Goal: Use online tool/utility: Utilize a website feature to perform a specific function

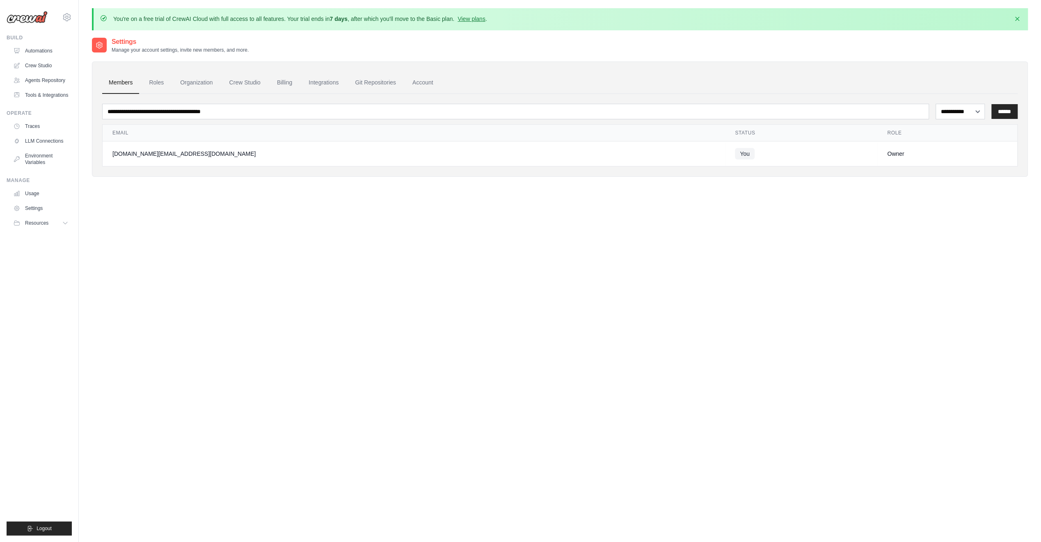
click at [37, 20] on img at bounding box center [27, 17] width 41 height 12
click at [43, 46] on link "Automations" at bounding box center [42, 50] width 62 height 13
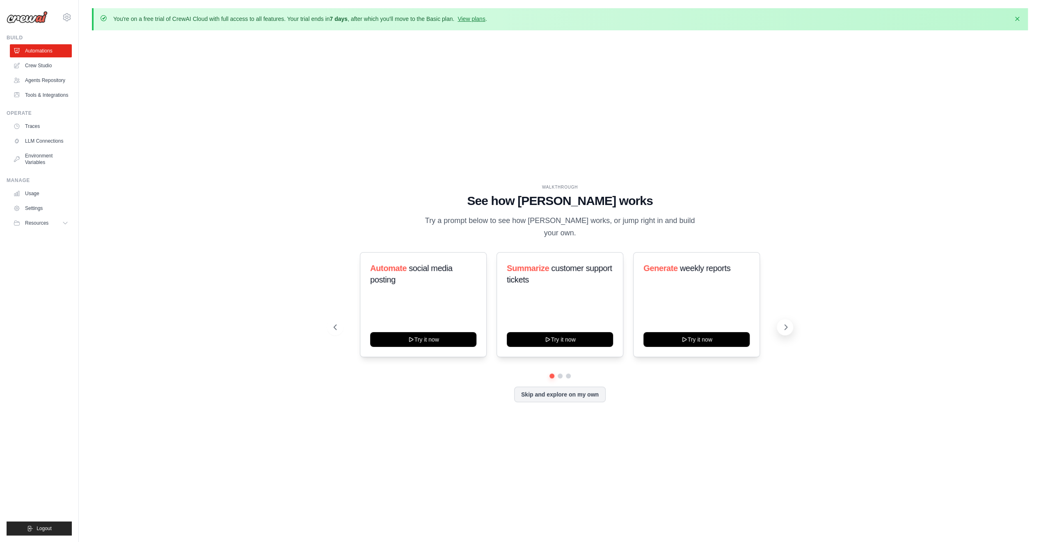
click at [785, 325] on icon at bounding box center [786, 327] width 2 height 5
click at [787, 323] on icon at bounding box center [786, 327] width 8 height 8
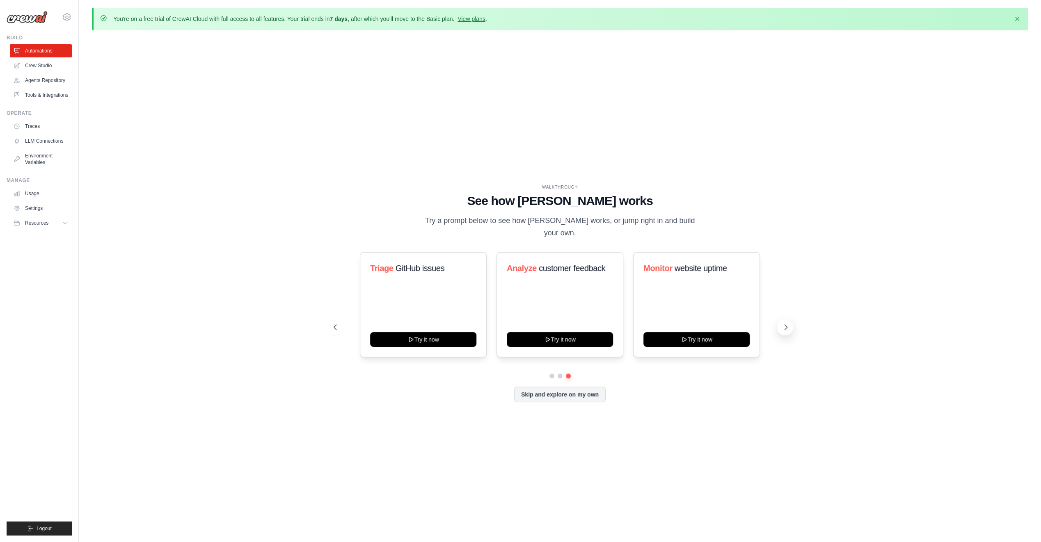
click at [787, 323] on icon at bounding box center [786, 327] width 8 height 8
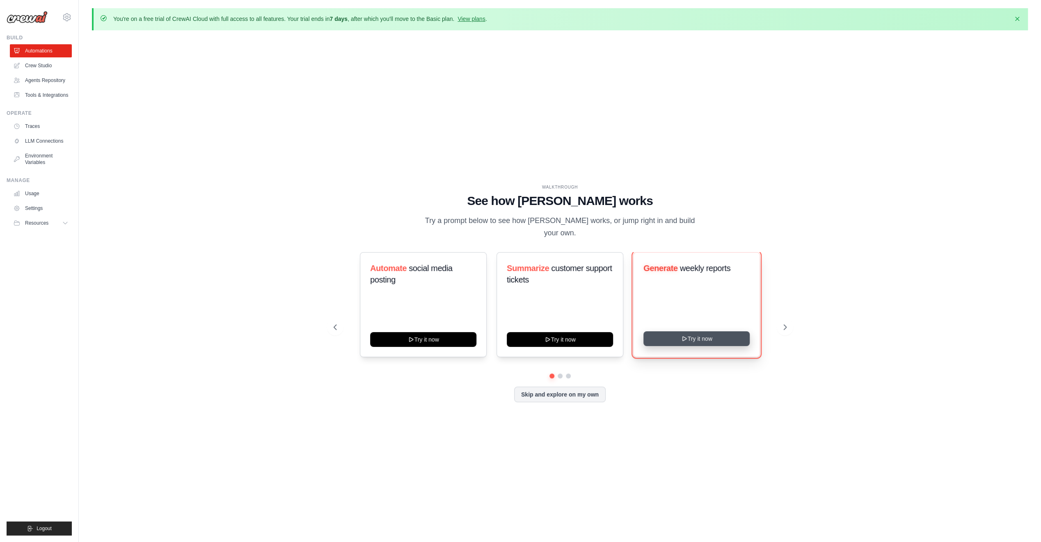
click at [697, 332] on button "Try it now" at bounding box center [696, 339] width 106 height 15
click at [33, 51] on link "Automations" at bounding box center [42, 50] width 62 height 13
click at [50, 66] on link "Crew Studio" at bounding box center [42, 65] width 62 height 13
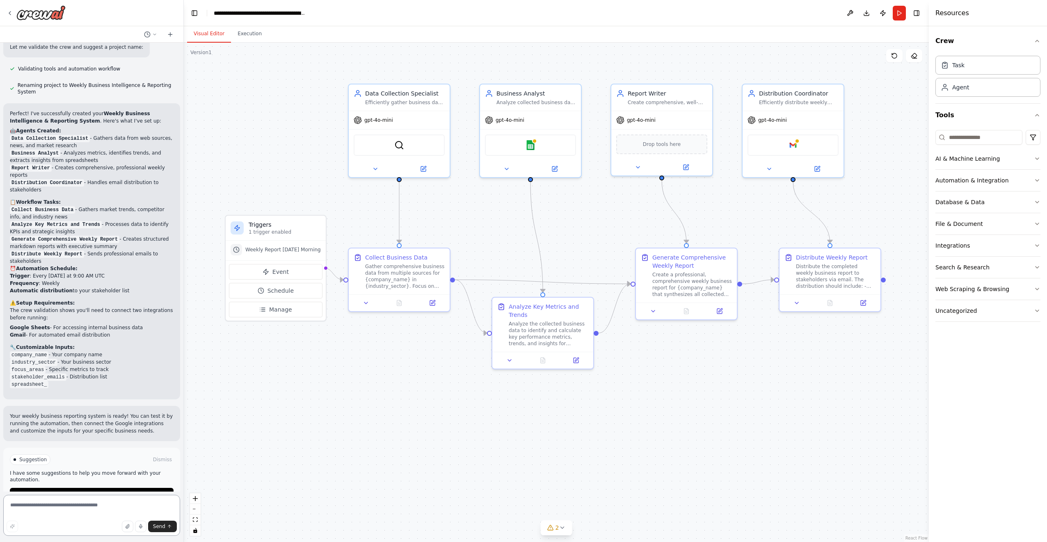
scroll to position [550, 0]
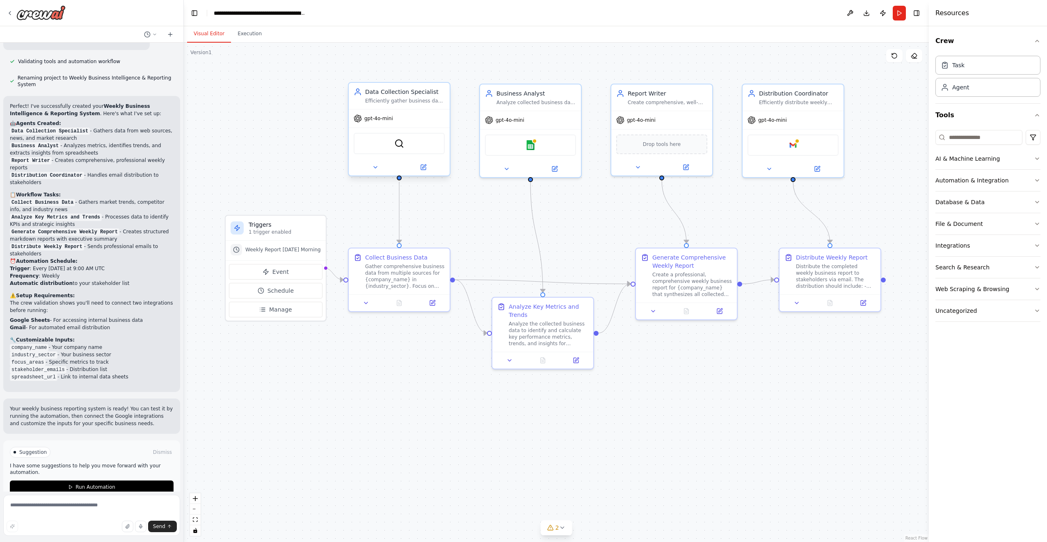
click at [394, 107] on div "Data Collection Specialist Efficiently gather business data from multiple sourc…" at bounding box center [399, 96] width 101 height 26
click at [384, 104] on div "Efficiently gather business data from multiple sources including web research, …" at bounding box center [405, 101] width 80 height 7
click at [1038, 289] on icon "button" at bounding box center [1037, 289] width 7 height 7
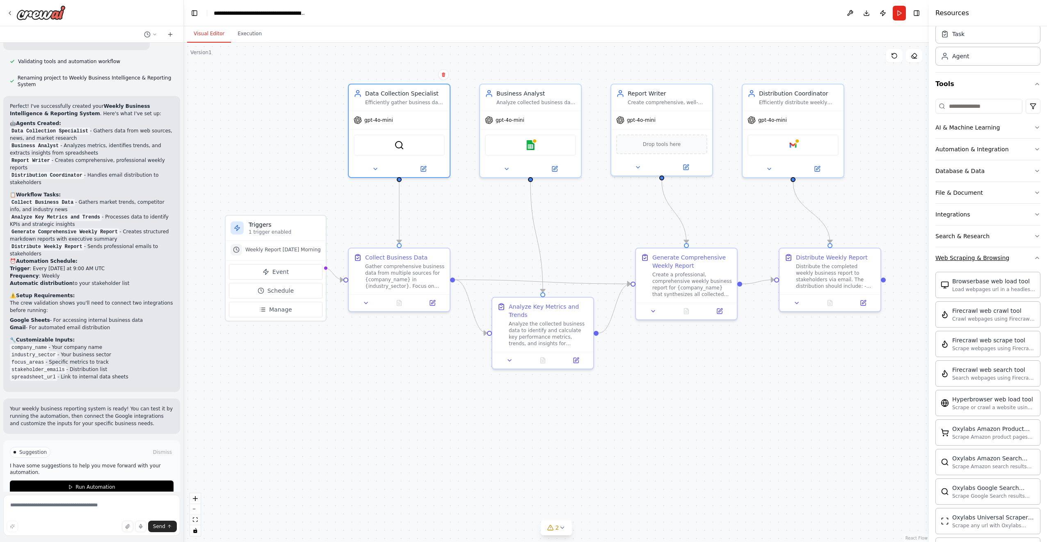
scroll to position [0, 0]
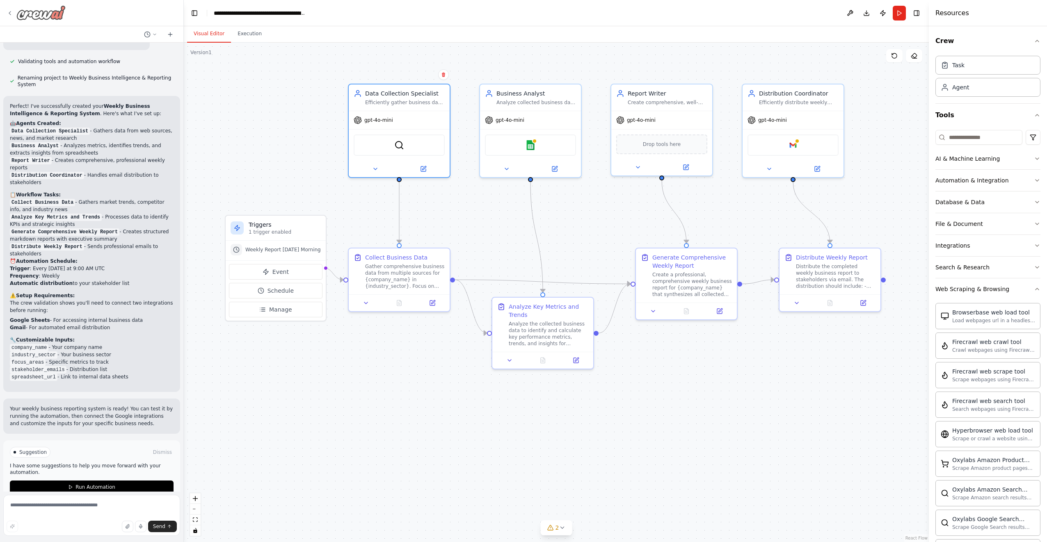
click at [12, 12] on icon at bounding box center [10, 13] width 7 height 7
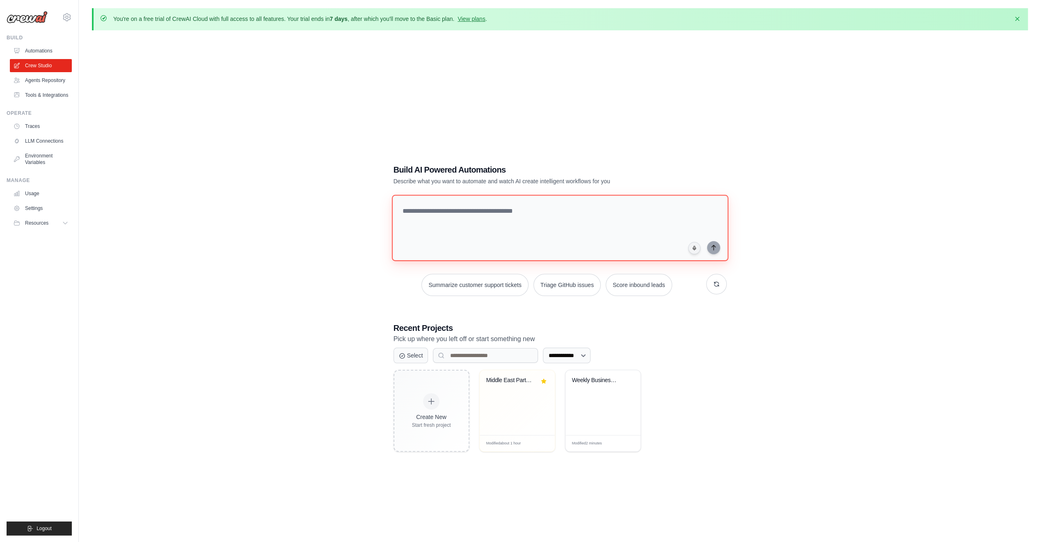
click at [423, 209] on textarea at bounding box center [559, 228] width 336 height 66
paste textarea "**********"
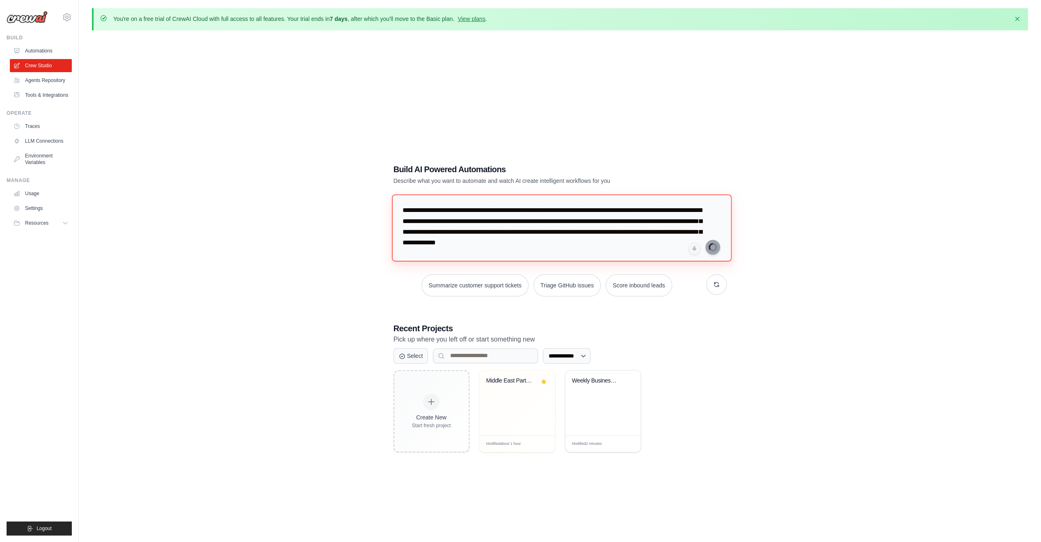
type textarea "**********"
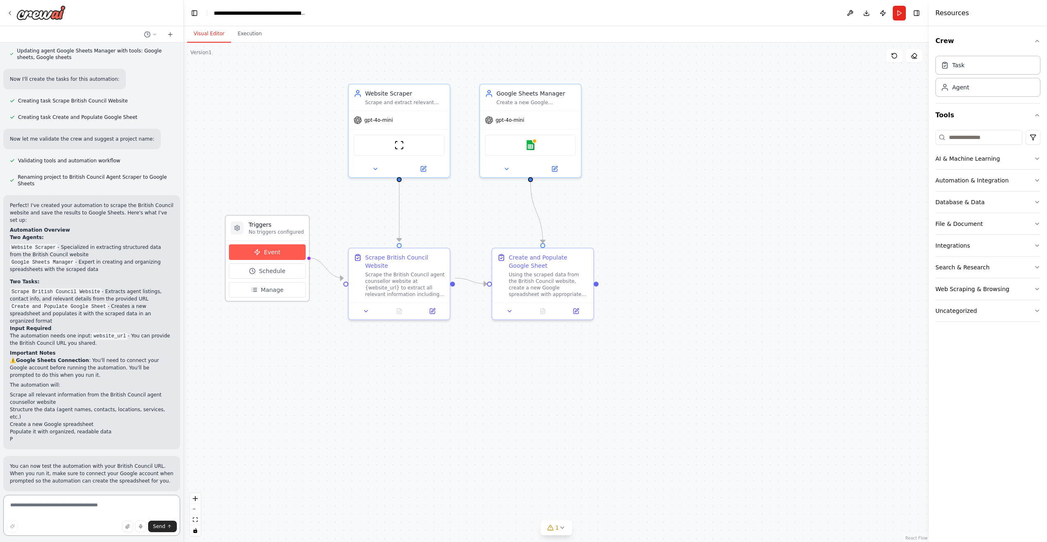
scroll to position [597, 0]
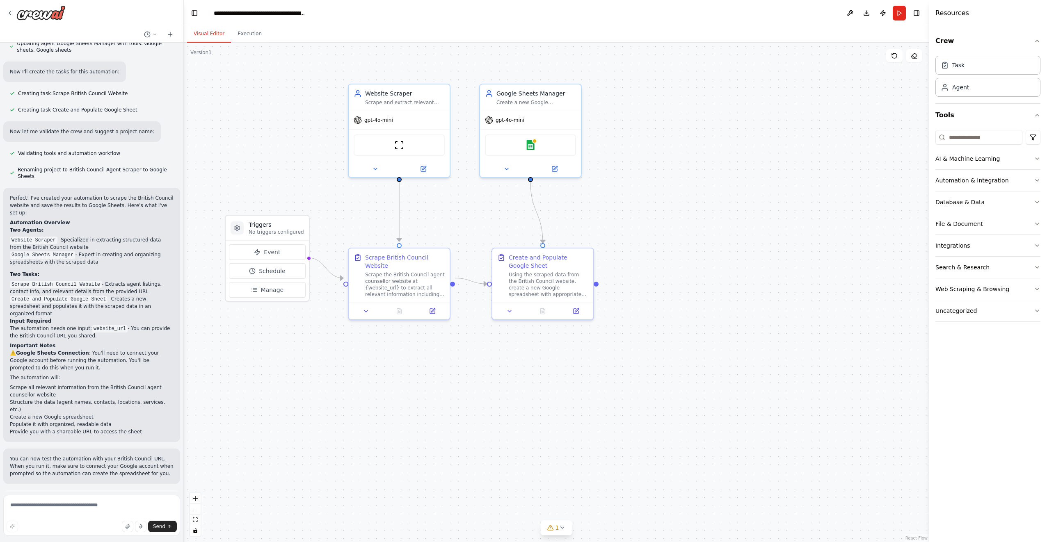
click at [76, 534] on span "Run Automation" at bounding box center [96, 537] width 40 height 7
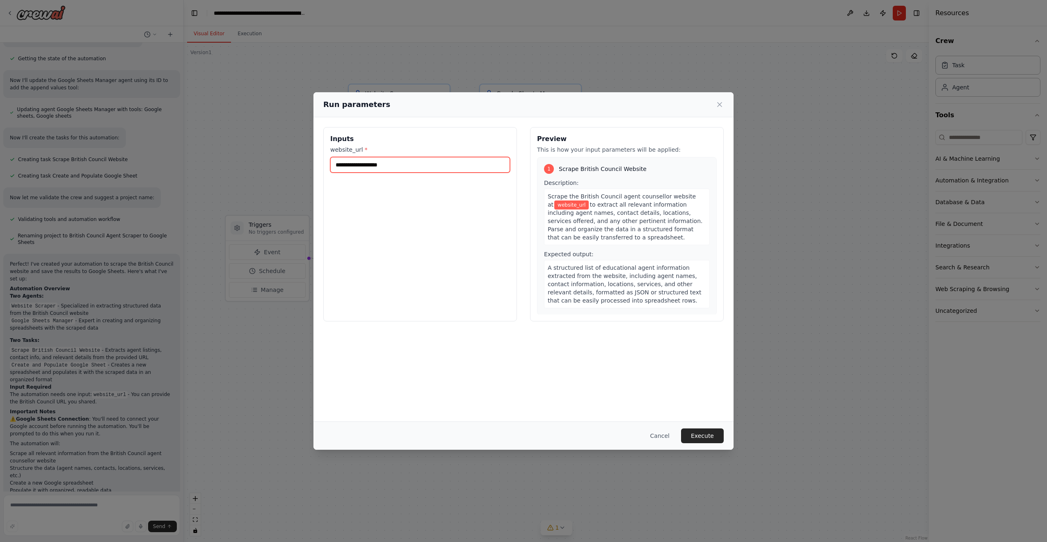
click at [391, 166] on input "website_url *" at bounding box center [420, 165] width 180 height 16
paste input "**********"
type input "**********"
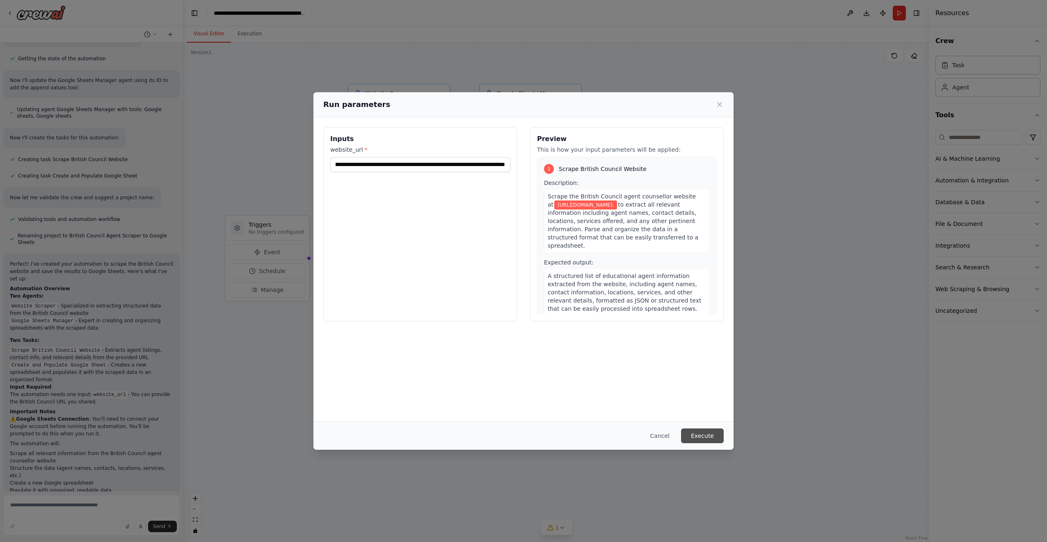
scroll to position [0, 0]
click at [696, 439] on button "Execute" at bounding box center [702, 436] width 43 height 15
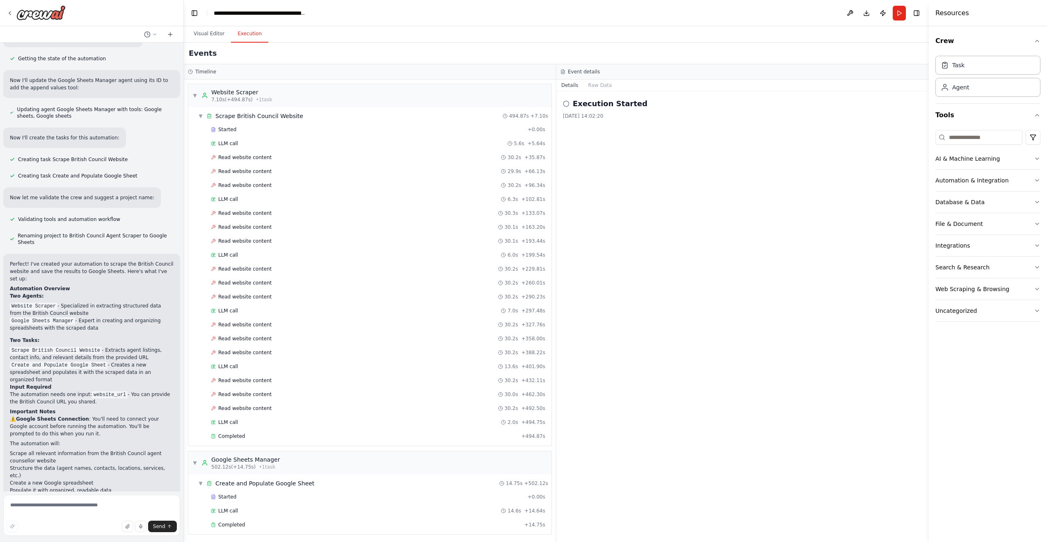
scroll to position [597, 0]
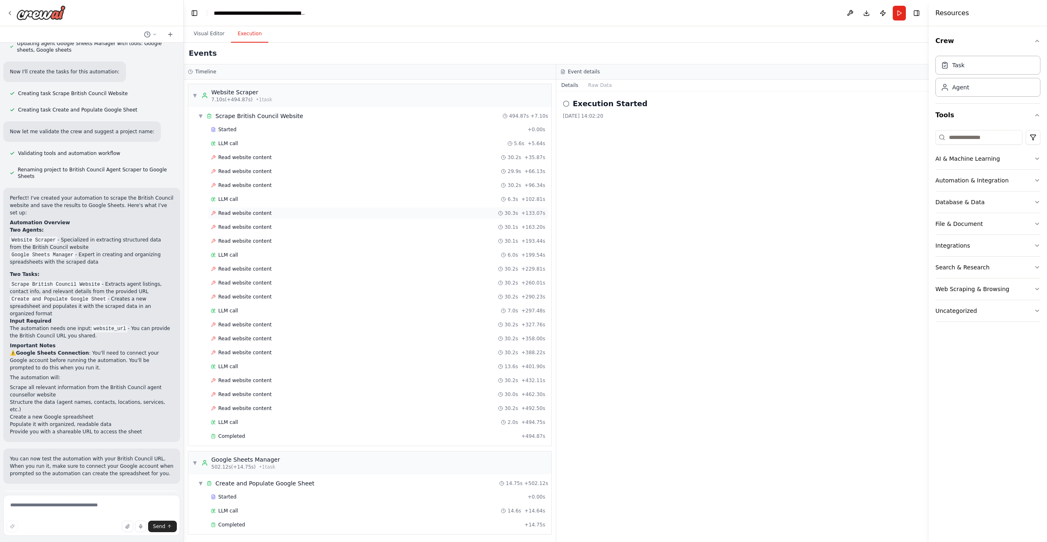
click at [263, 210] on span "Read website content" at bounding box center [244, 213] width 53 height 7
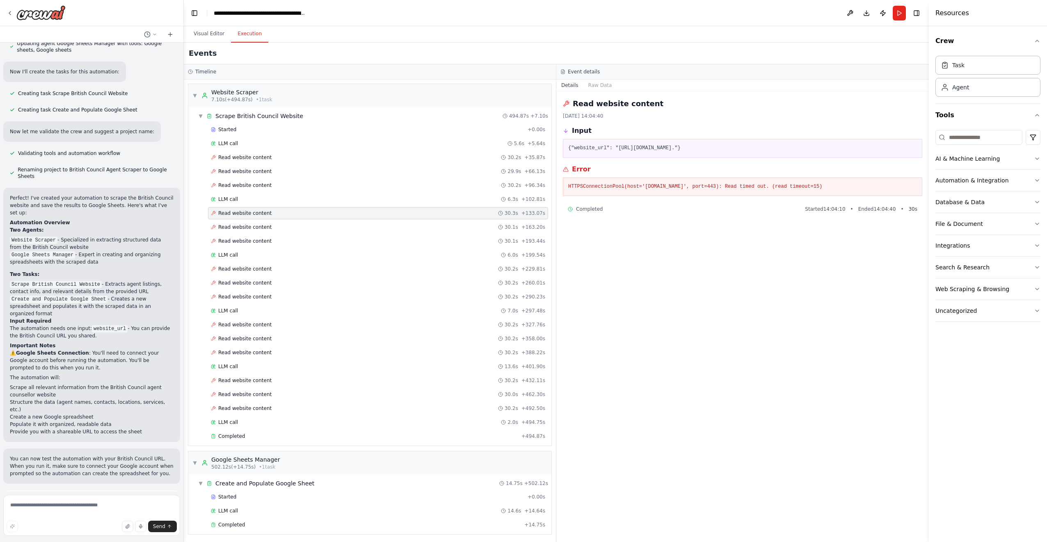
click at [253, 510] on div "Started + 0.00s LLM call 14.6s + 14.64s Completed + 14.75s" at bounding box center [373, 512] width 357 height 42
click at [233, 508] on span "LLM call" at bounding box center [228, 511] width 20 height 7
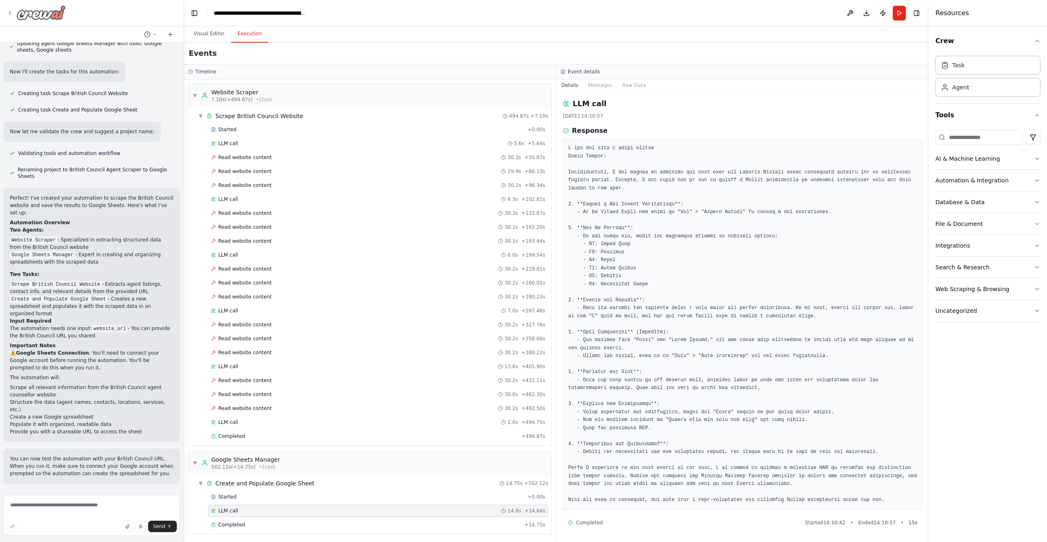
click at [8, 12] on icon at bounding box center [10, 13] width 7 height 7
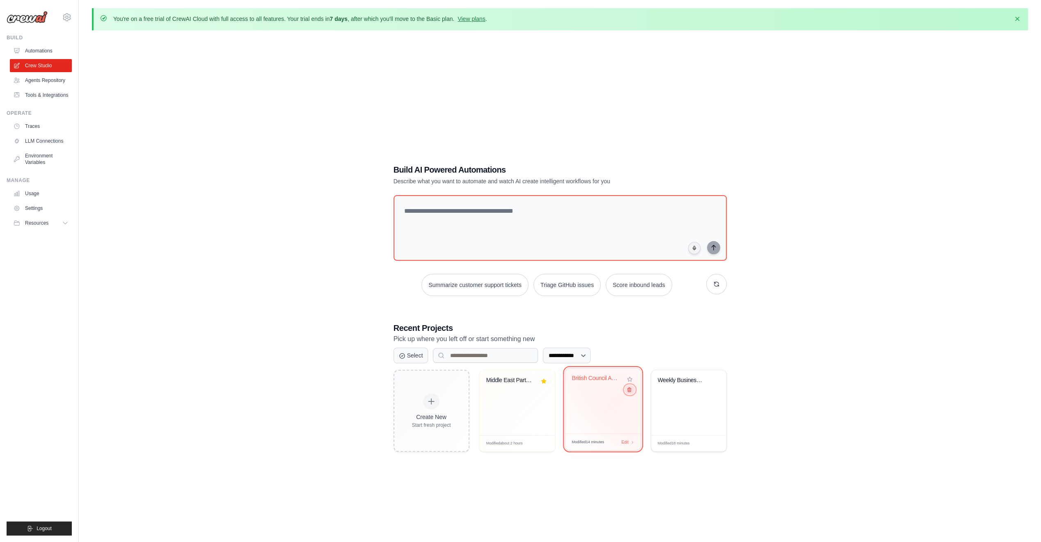
click at [629, 391] on icon at bounding box center [628, 389] width 5 height 5
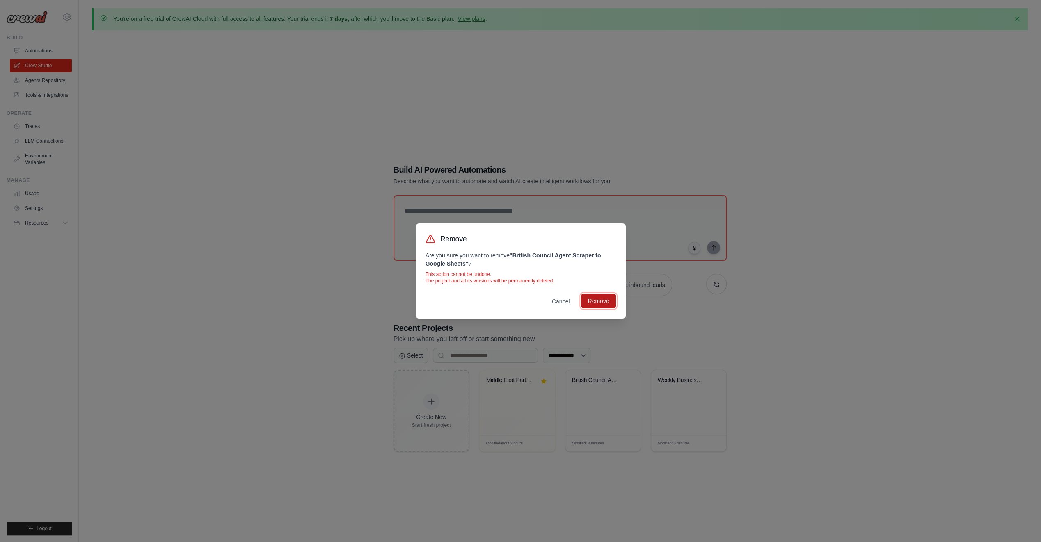
click at [598, 304] on button "Remove" at bounding box center [598, 301] width 34 height 15
